Goal: Task Accomplishment & Management: Complete application form

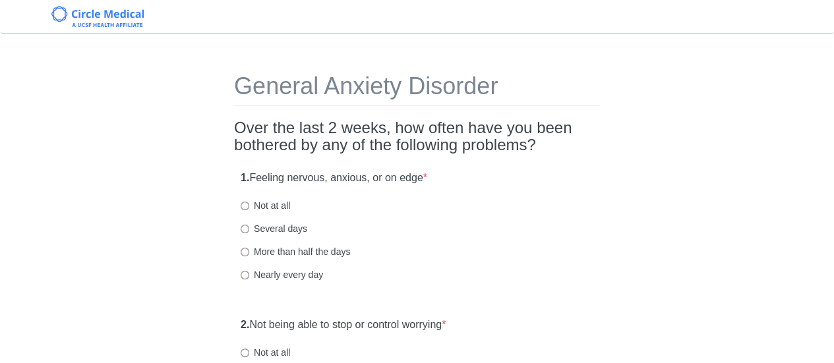
click at [283, 228] on label "Several days" at bounding box center [274, 228] width 67 height 13
click at [249, 228] on input "Several days" at bounding box center [245, 229] width 9 height 9
radio input "true"
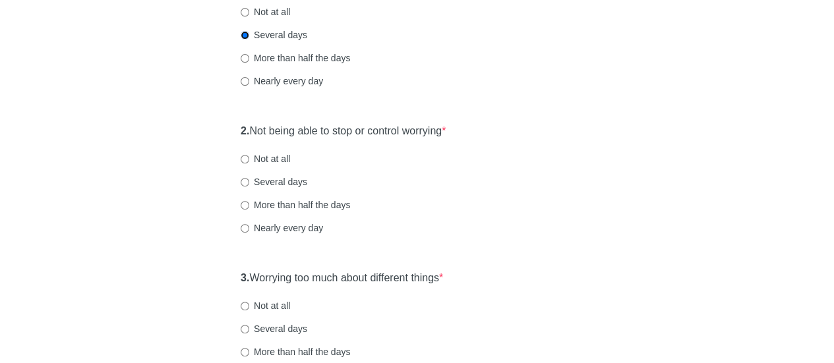
scroll to position [198, 0]
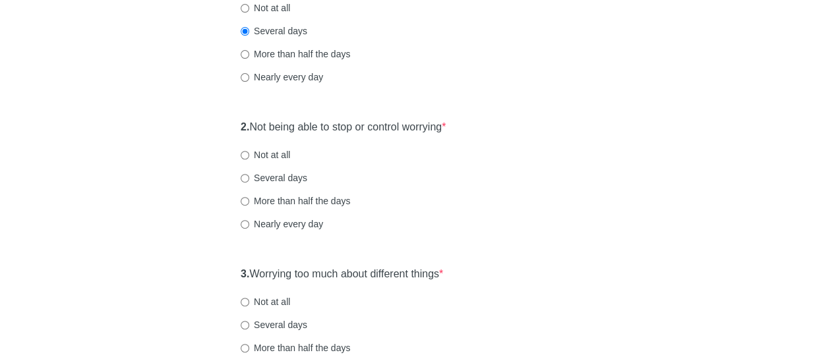
click at [275, 164] on div "2. Not being able to stop or control worrying * Not at all Several days More th…" at bounding box center [417, 181] width 366 height 137
click at [274, 158] on label "Not at all" at bounding box center [265, 154] width 49 height 13
click at [249, 158] on input "Not at all" at bounding box center [245, 155] width 9 height 9
radio input "true"
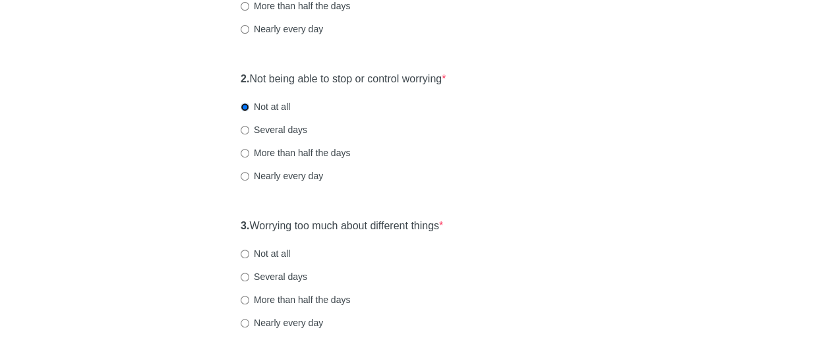
scroll to position [330, 0]
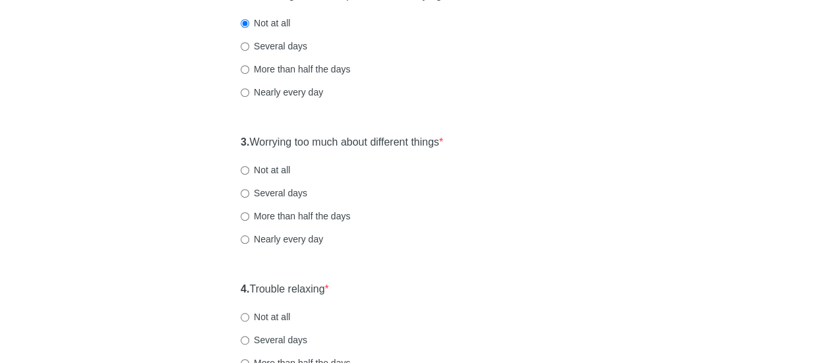
click at [265, 166] on label "Not at all" at bounding box center [265, 170] width 49 height 13
click at [249, 166] on input "Not at all" at bounding box center [245, 170] width 9 height 9
radio input "true"
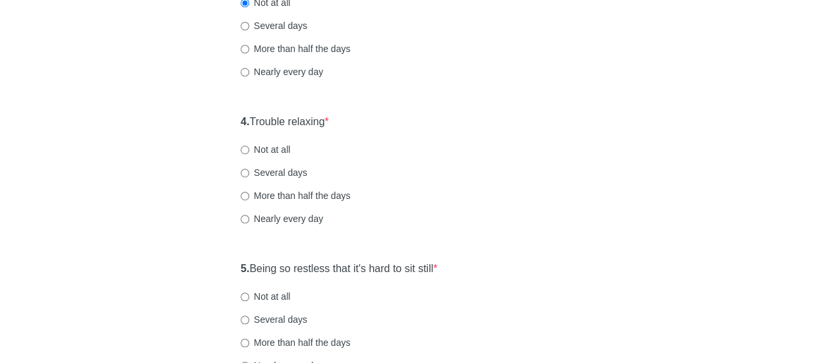
scroll to position [528, 0]
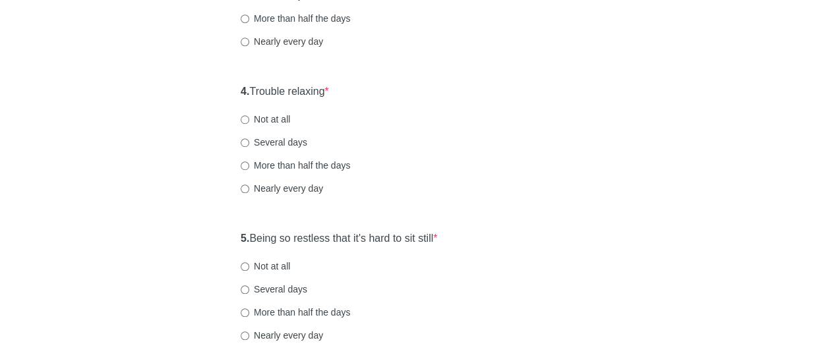
click at [260, 125] on label "Not at all" at bounding box center [265, 119] width 49 height 13
click at [249, 124] on input "Not at all" at bounding box center [245, 119] width 9 height 9
radio input "true"
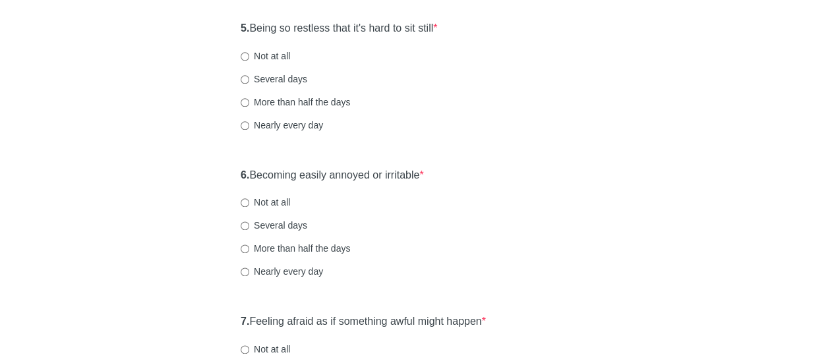
scroll to position [726, 0]
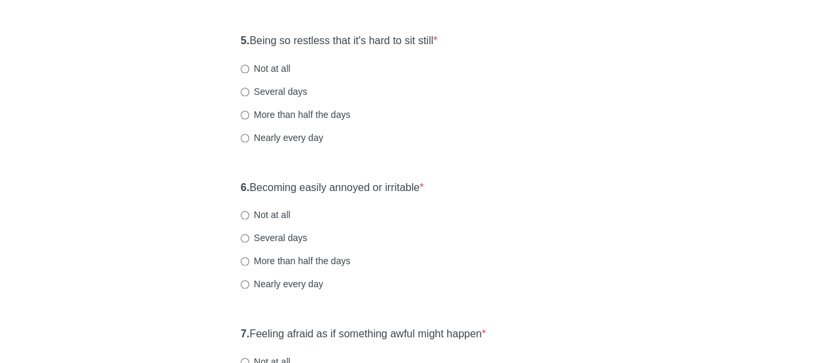
click at [271, 89] on label "Several days" at bounding box center [274, 91] width 67 height 13
click at [249, 89] on input "Several days" at bounding box center [245, 92] width 9 height 9
radio input "true"
click at [274, 239] on label "Several days" at bounding box center [274, 238] width 67 height 13
click at [249, 239] on input "Several days" at bounding box center [245, 238] width 9 height 9
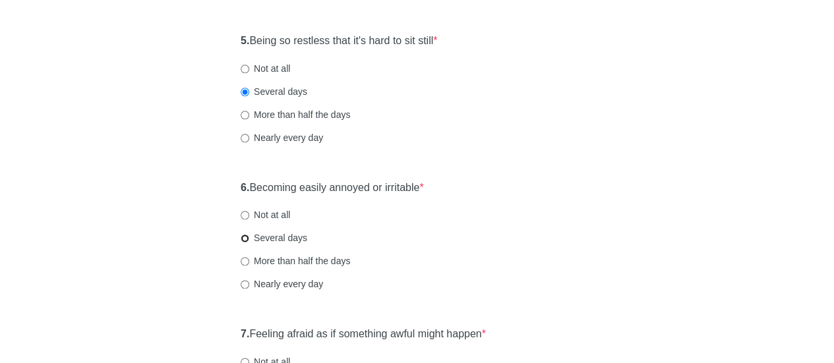
radio input "true"
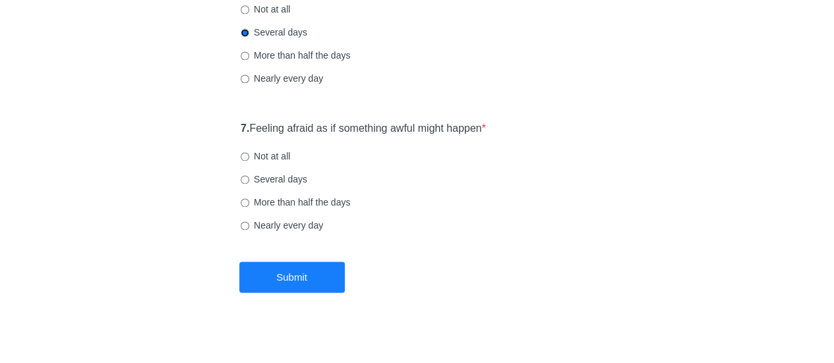
scroll to position [939, 0]
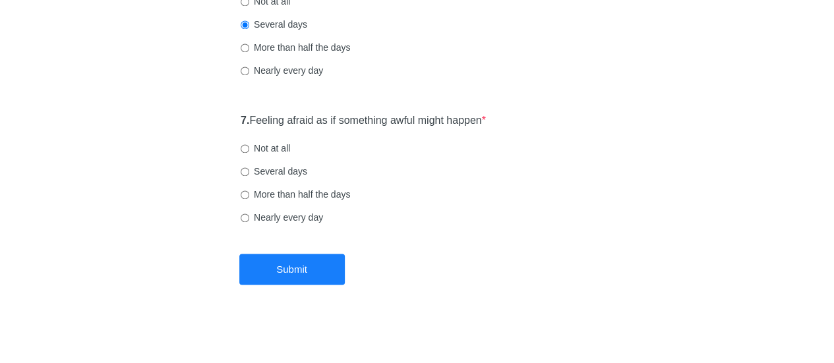
click at [253, 156] on div "7. Feeling afraid as if something awful might happen * Not at all Several days …" at bounding box center [417, 175] width 366 height 137
click at [261, 151] on label "Not at all" at bounding box center [265, 148] width 49 height 13
click at [261, 144] on label "Not at all" at bounding box center [265, 148] width 49 height 13
click at [249, 144] on input "Not at all" at bounding box center [245, 148] width 9 height 9
radio input "true"
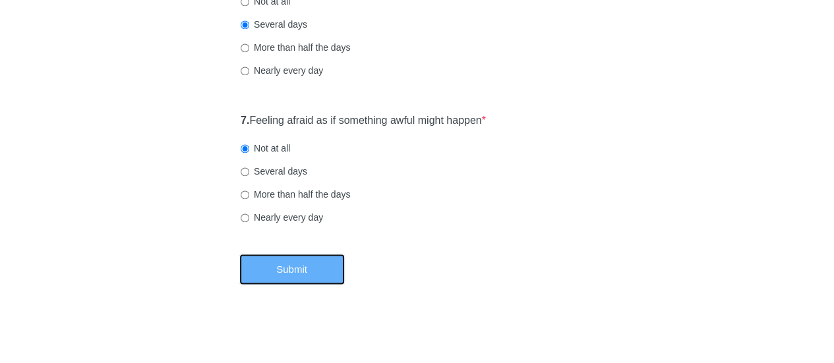
click at [265, 271] on button "Submit" at bounding box center [292, 269] width 106 height 31
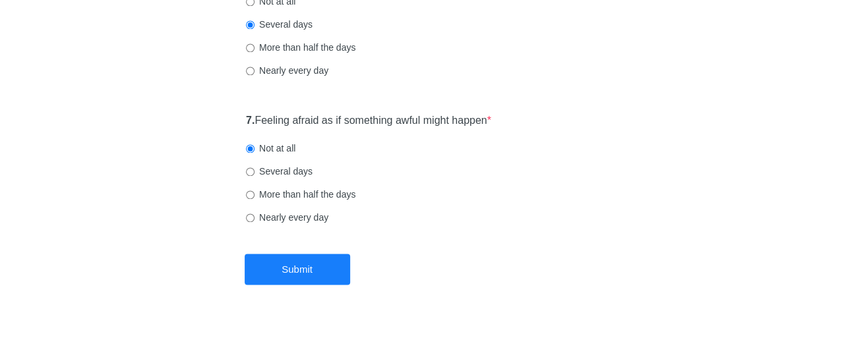
scroll to position [0, 0]
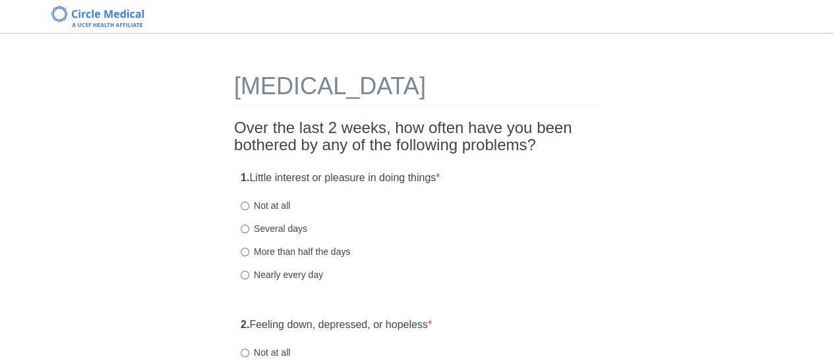
click at [251, 228] on label "Several days" at bounding box center [274, 228] width 67 height 13
click at [249, 228] on input "Several days" at bounding box center [245, 229] width 9 height 9
radio input "true"
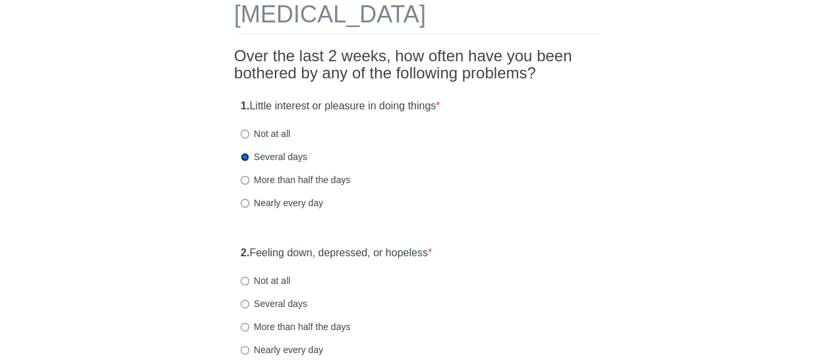
scroll to position [132, 0]
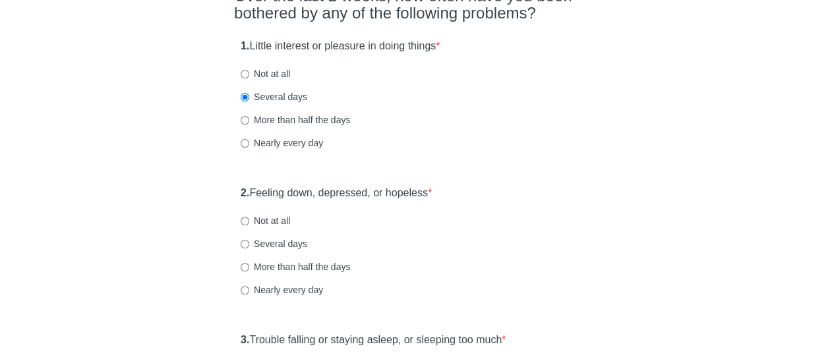
click at [262, 249] on label "Several days" at bounding box center [274, 243] width 67 height 13
click at [249, 249] on input "Several days" at bounding box center [245, 244] width 9 height 9
radio input "true"
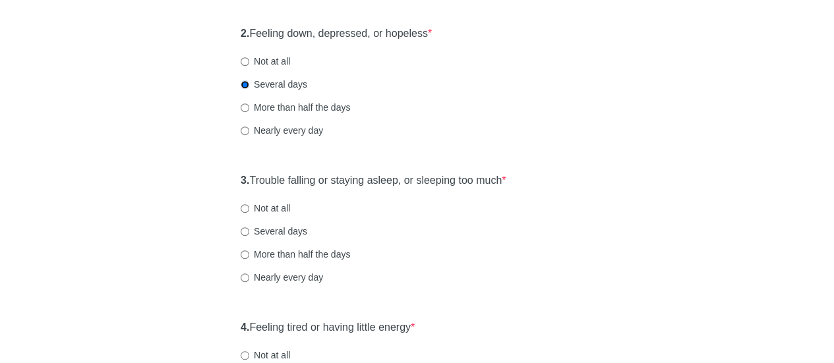
scroll to position [330, 0]
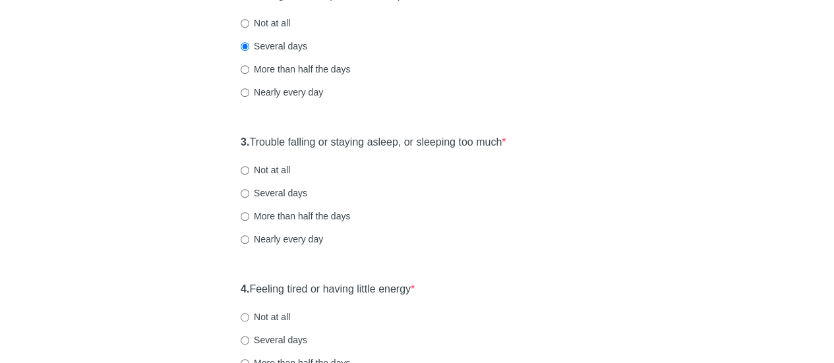
click at [267, 218] on label "More than half the days" at bounding box center [296, 216] width 110 height 13
click at [249, 218] on input "More than half the days" at bounding box center [245, 216] width 9 height 9
radio input "true"
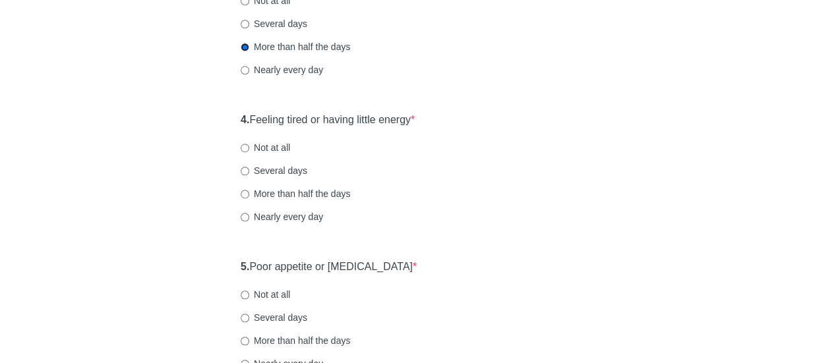
scroll to position [528, 0]
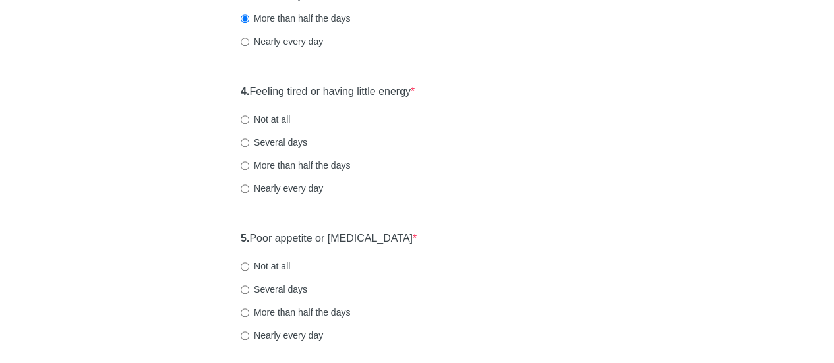
click at [265, 158] on div "4. Feeling tired or having little energy * Not at all Several days More than ha…" at bounding box center [417, 146] width 366 height 137
click at [265, 163] on label "More than half the days" at bounding box center [296, 165] width 110 height 13
click at [249, 163] on input "More than half the days" at bounding box center [245, 166] width 9 height 9
radio input "true"
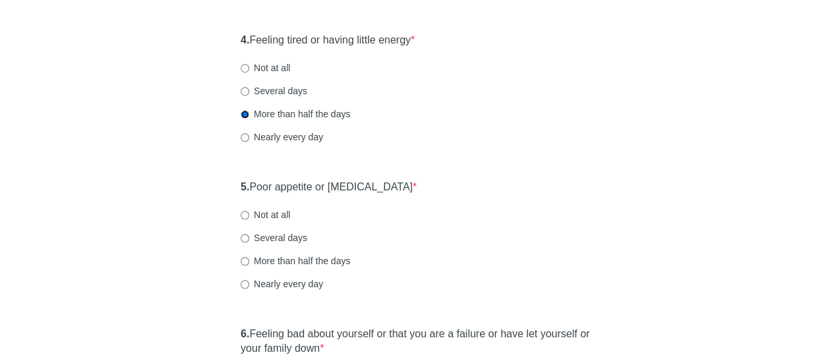
scroll to position [726, 0]
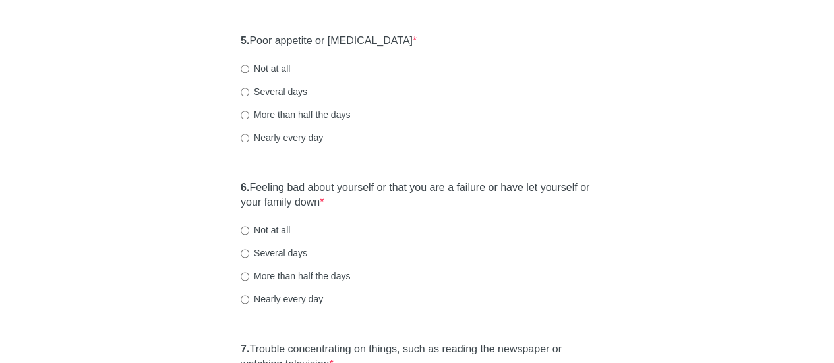
click at [270, 115] on label "More than half the days" at bounding box center [296, 114] width 110 height 13
click at [249, 115] on input "More than half the days" at bounding box center [245, 115] width 9 height 9
radio input "true"
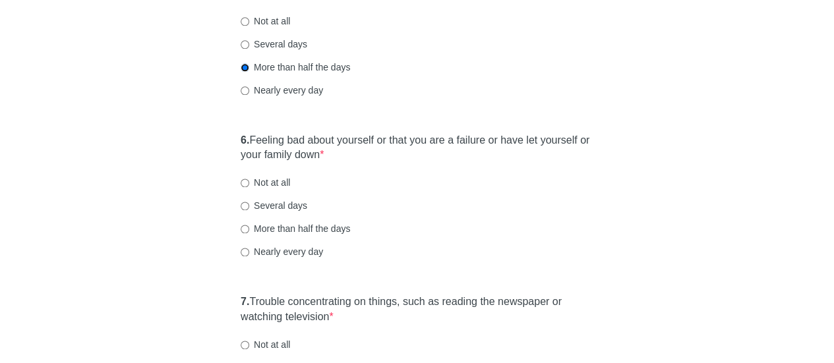
scroll to position [858, 0]
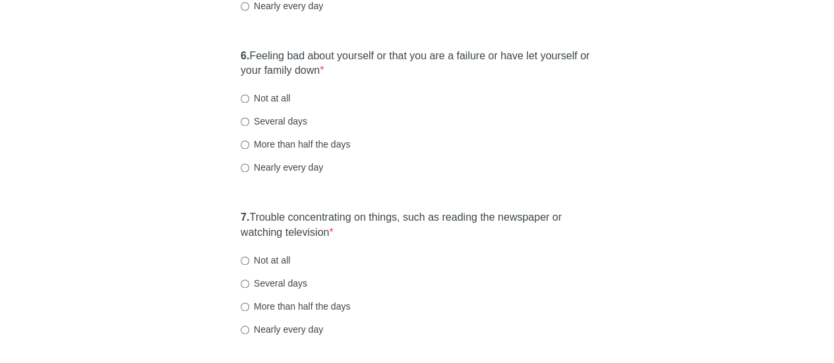
click at [268, 108] on div "6. Feeling bad about yourself or that you are a failure or have let yourself or…" at bounding box center [417, 118] width 366 height 152
click at [275, 119] on label "Several days" at bounding box center [274, 121] width 67 height 13
click at [249, 119] on input "Several days" at bounding box center [245, 121] width 9 height 9
radio input "true"
click at [270, 283] on label "Several days" at bounding box center [274, 283] width 67 height 13
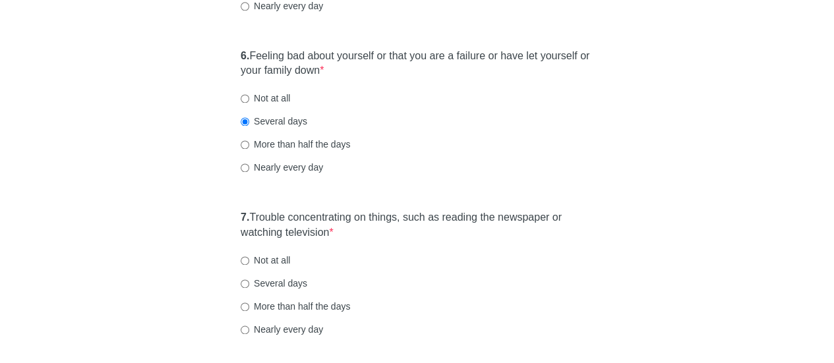
click at [249, 283] on input "Several days" at bounding box center [245, 284] width 9 height 9
radio input "true"
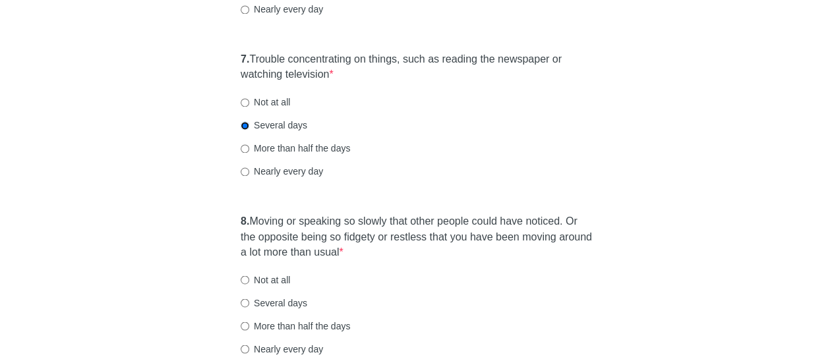
scroll to position [1055, 0]
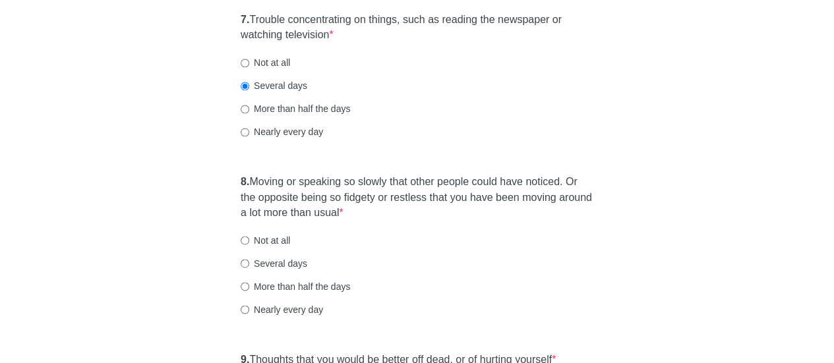
click at [277, 238] on label "Not at all" at bounding box center [265, 240] width 49 height 13
click at [243, 239] on input "Not at all" at bounding box center [245, 240] width 9 height 9
radio input "true"
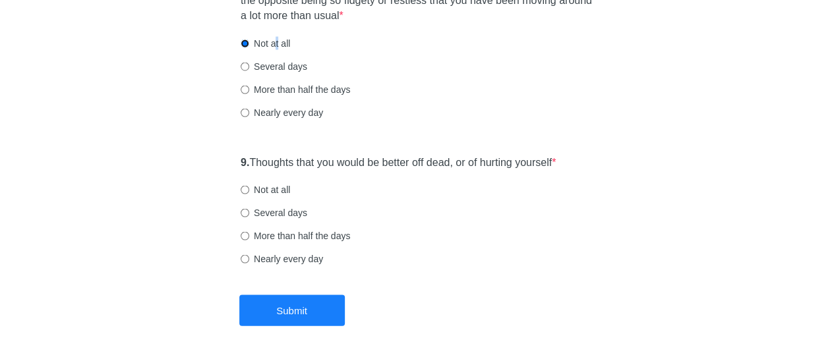
scroll to position [1253, 0]
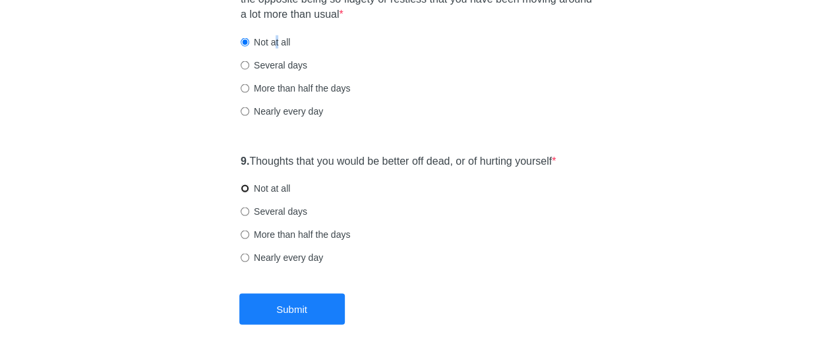
click at [248, 187] on input "Not at all" at bounding box center [245, 189] width 9 height 9
radio input "true"
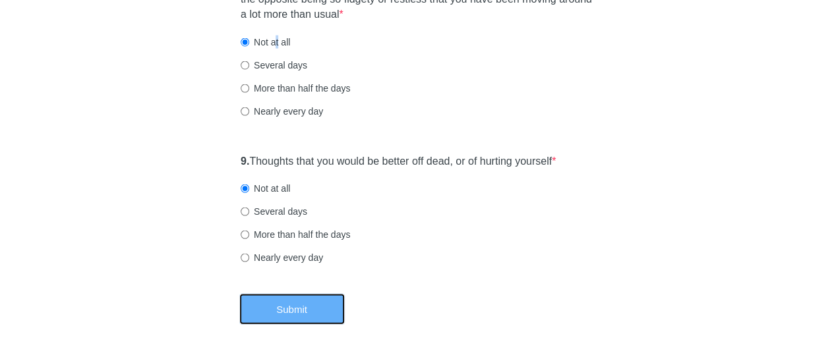
click at [260, 296] on button "Submit" at bounding box center [292, 309] width 106 height 31
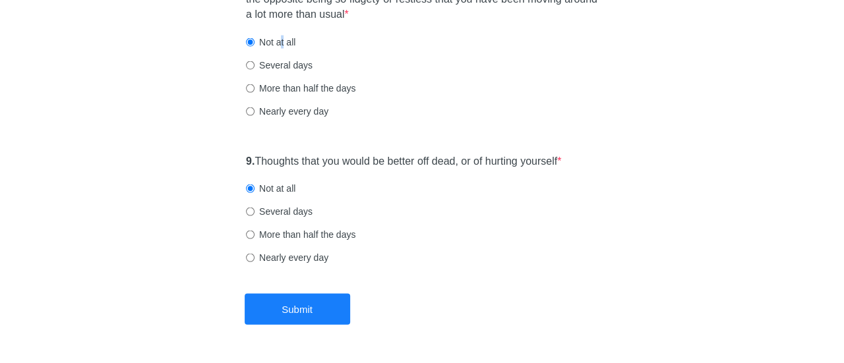
scroll to position [0, 0]
